Goal: Information Seeking & Learning: Find contact information

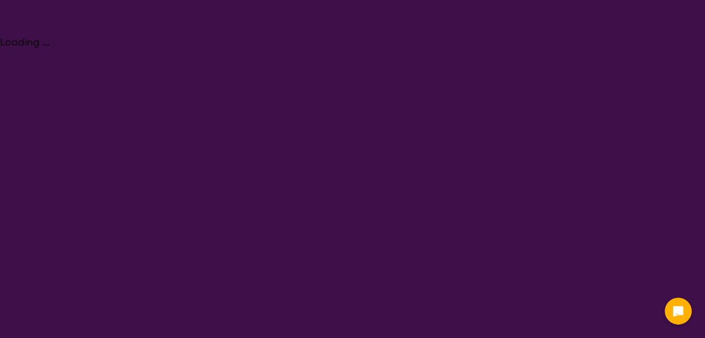
select select "[MEDICAL_DATA]"
select select "NDIS"
select select "[MEDICAL_DATA]"
select select "NDIS"
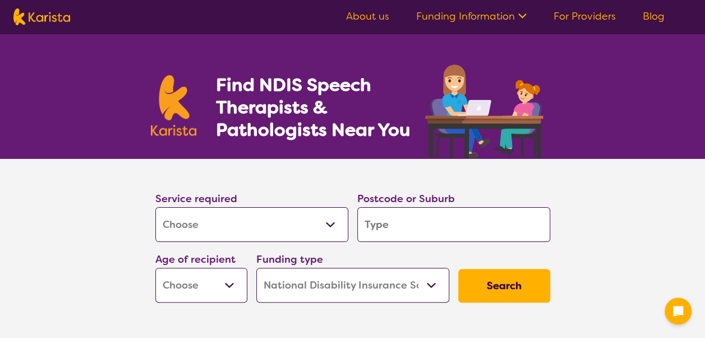
click at [405, 226] on input "search" at bounding box center [453, 224] width 193 height 35
type input "2"
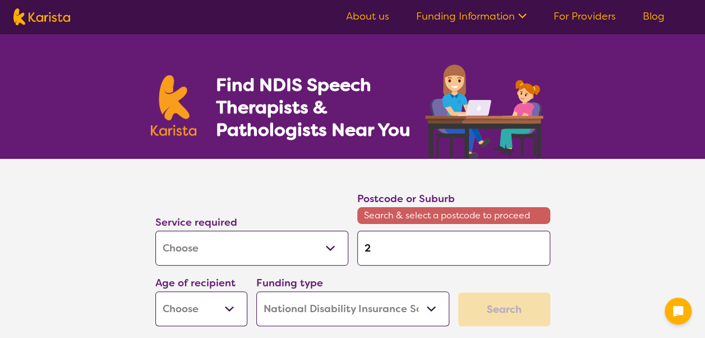
type input "26"
type input "264"
type input "2640"
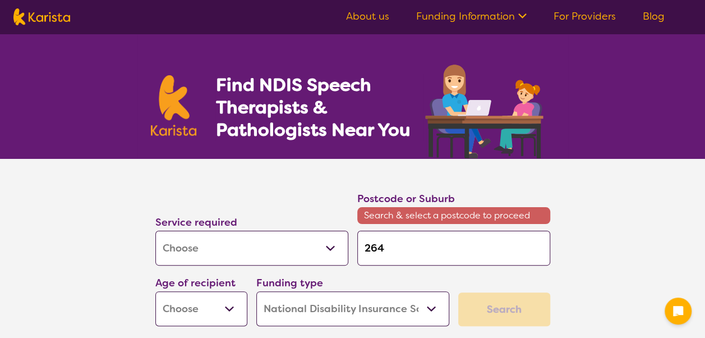
type input "2640"
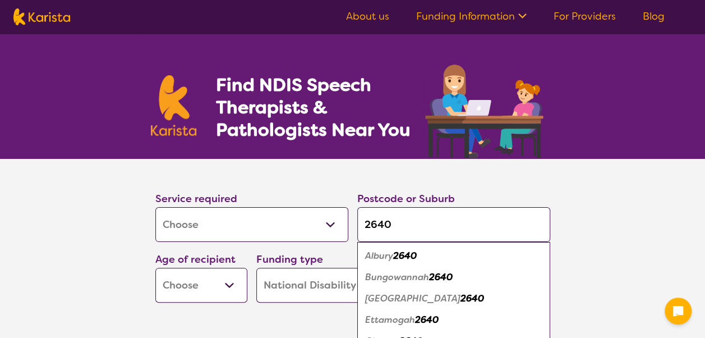
type input "2640"
click at [393, 256] on em "Albury" at bounding box center [379, 256] width 28 height 12
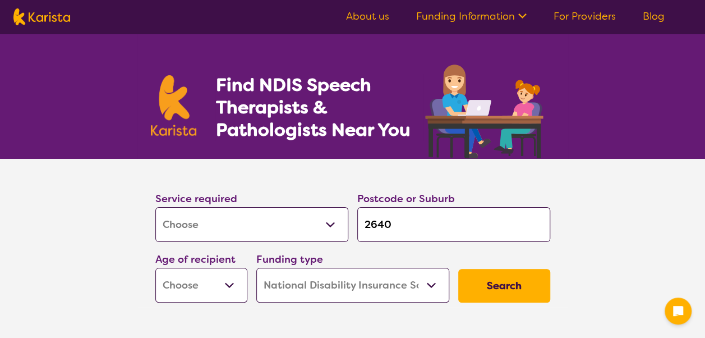
click at [511, 284] on button "Search" at bounding box center [504, 286] width 92 height 34
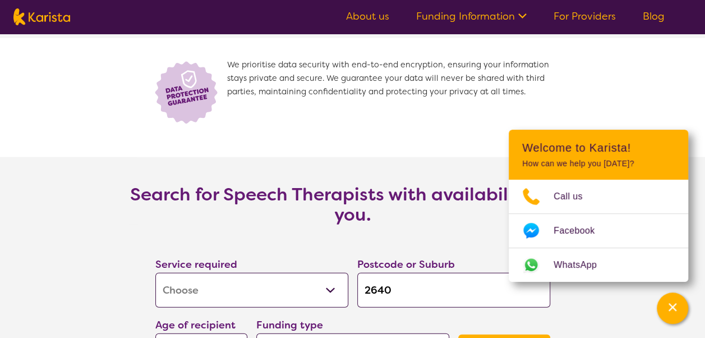
scroll to position [1627, 0]
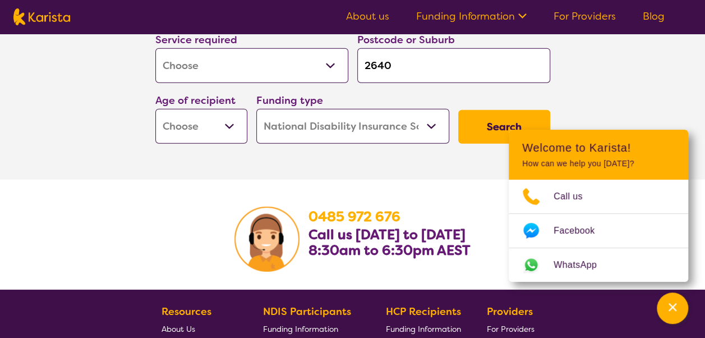
click at [490, 123] on button "Search" at bounding box center [504, 127] width 92 height 34
click at [233, 122] on select "Early Childhood - 0 to 9 Child - 10 to 11 Adolescent - 12 to 17 Adult - 18 to 6…" at bounding box center [201, 126] width 92 height 35
select select "AD"
click at [155, 109] on select "Early Childhood - 0 to 9 Child - 10 to 11 Adolescent - 12 to 17 Adult - 18 to 6…" at bounding box center [201, 126] width 92 height 35
select select "AD"
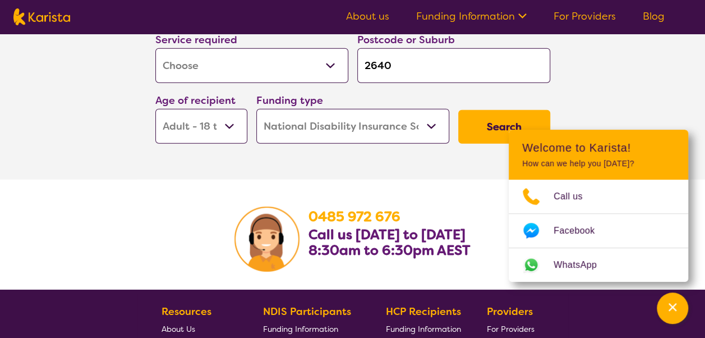
click at [490, 127] on button "Search" at bounding box center [504, 127] width 92 height 34
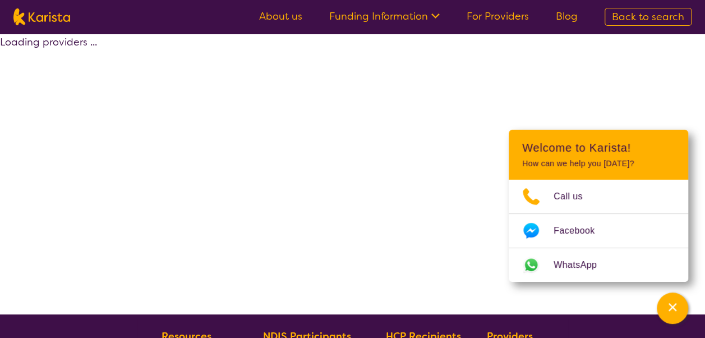
select select "by_score"
